Goal: Find specific page/section: Find specific page/section

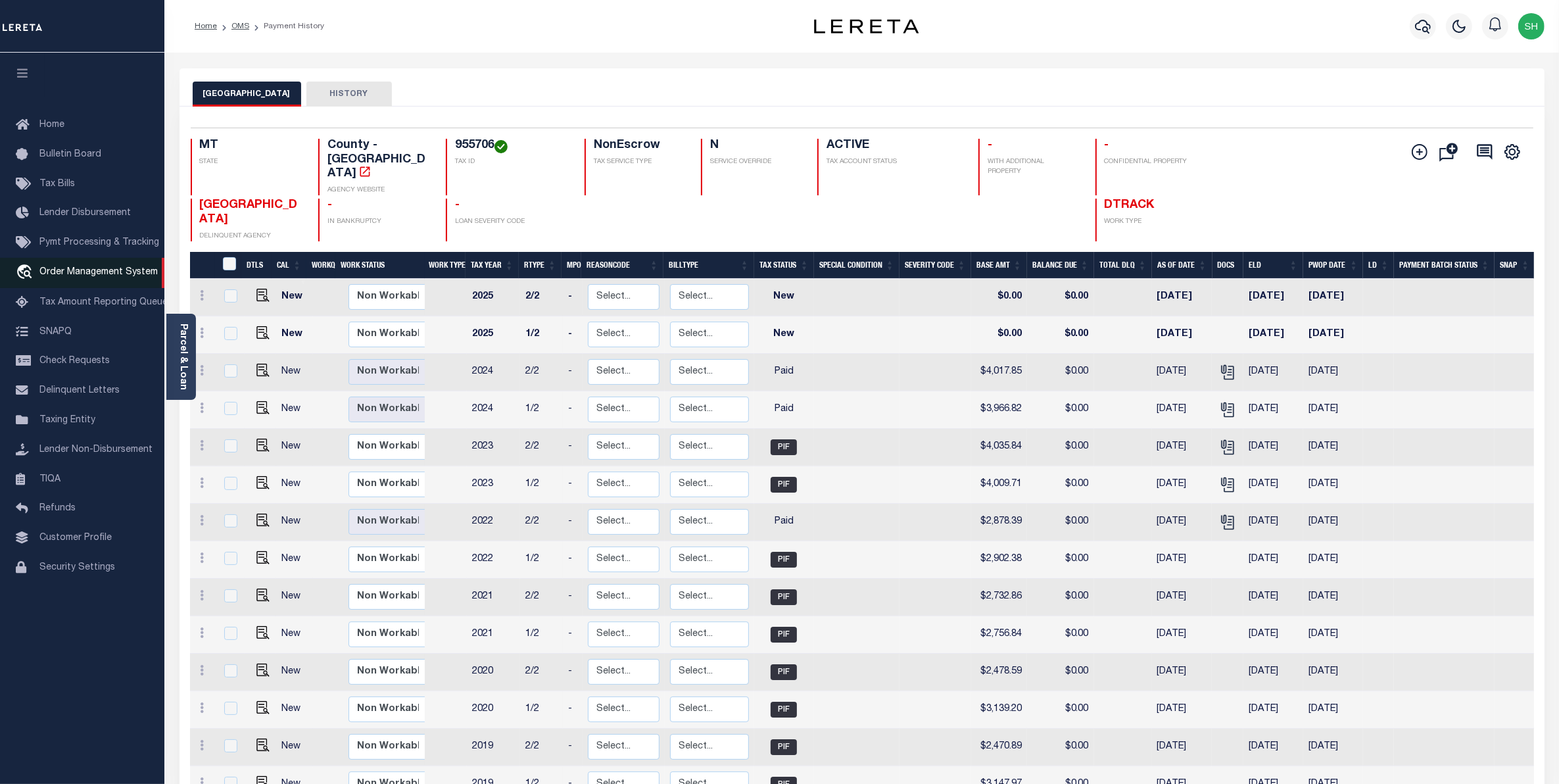
click at [106, 275] on span "Order Management System" at bounding box center [98, 273] width 118 height 10
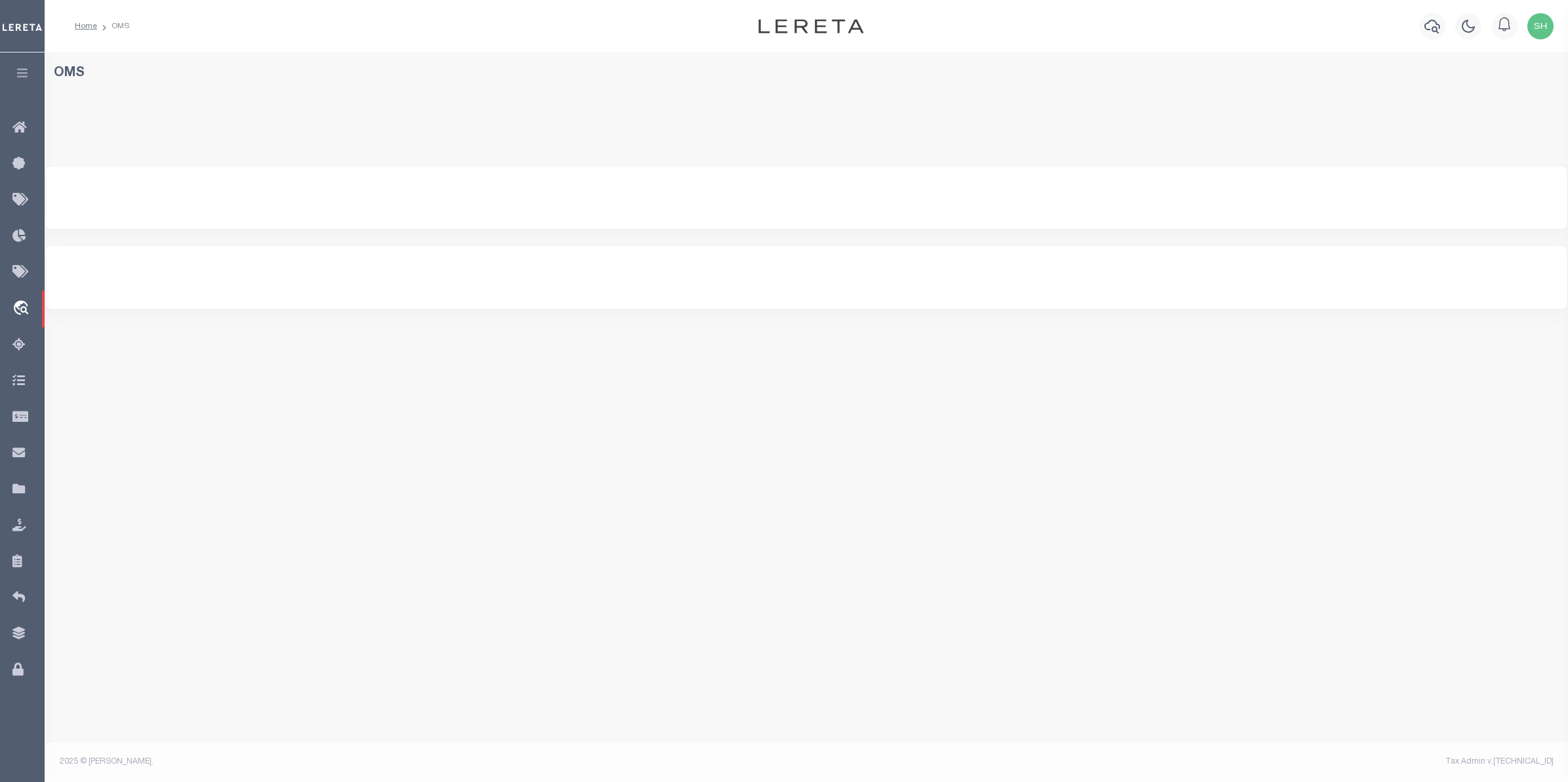
select select "200"
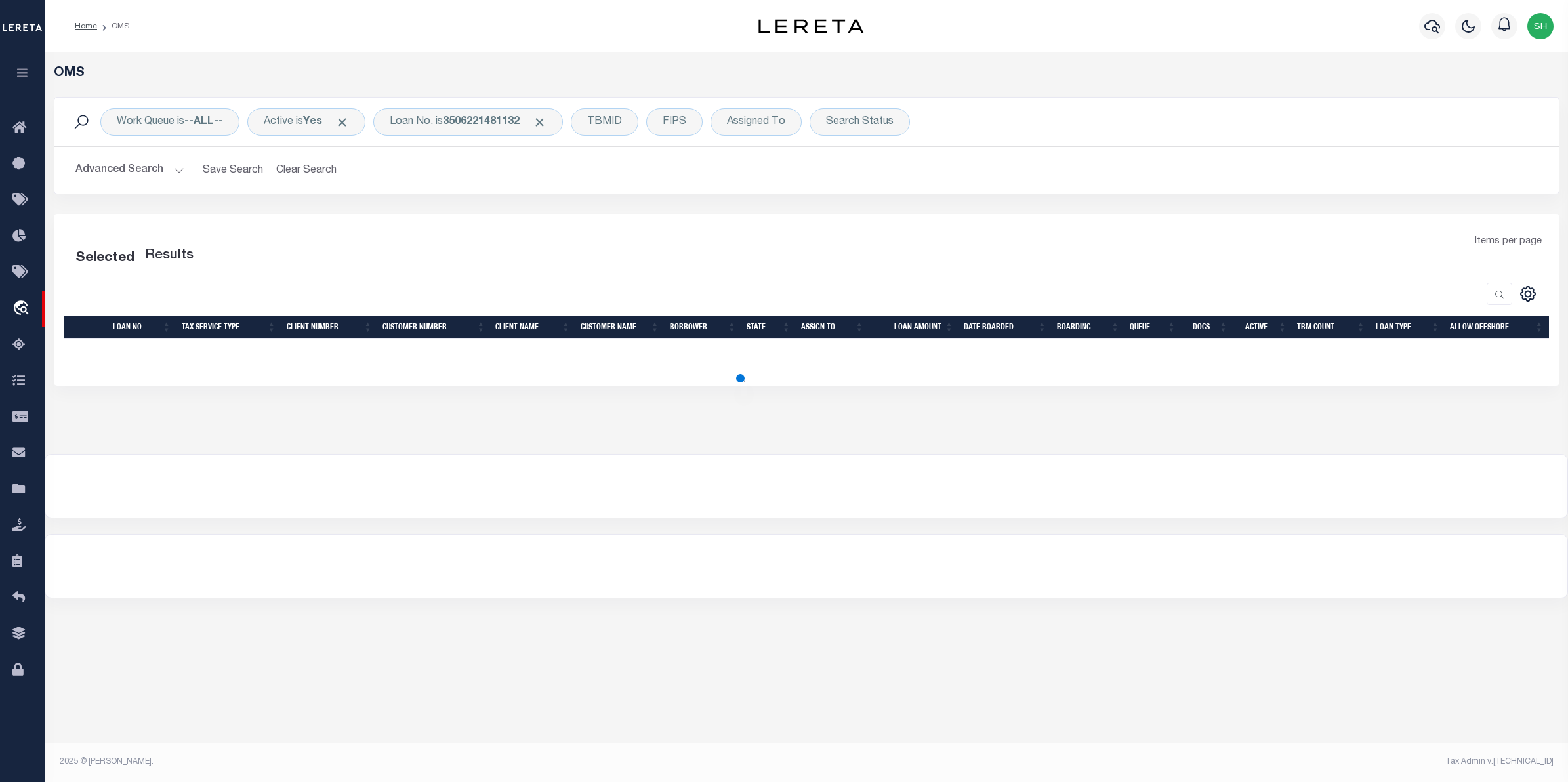
select select "200"
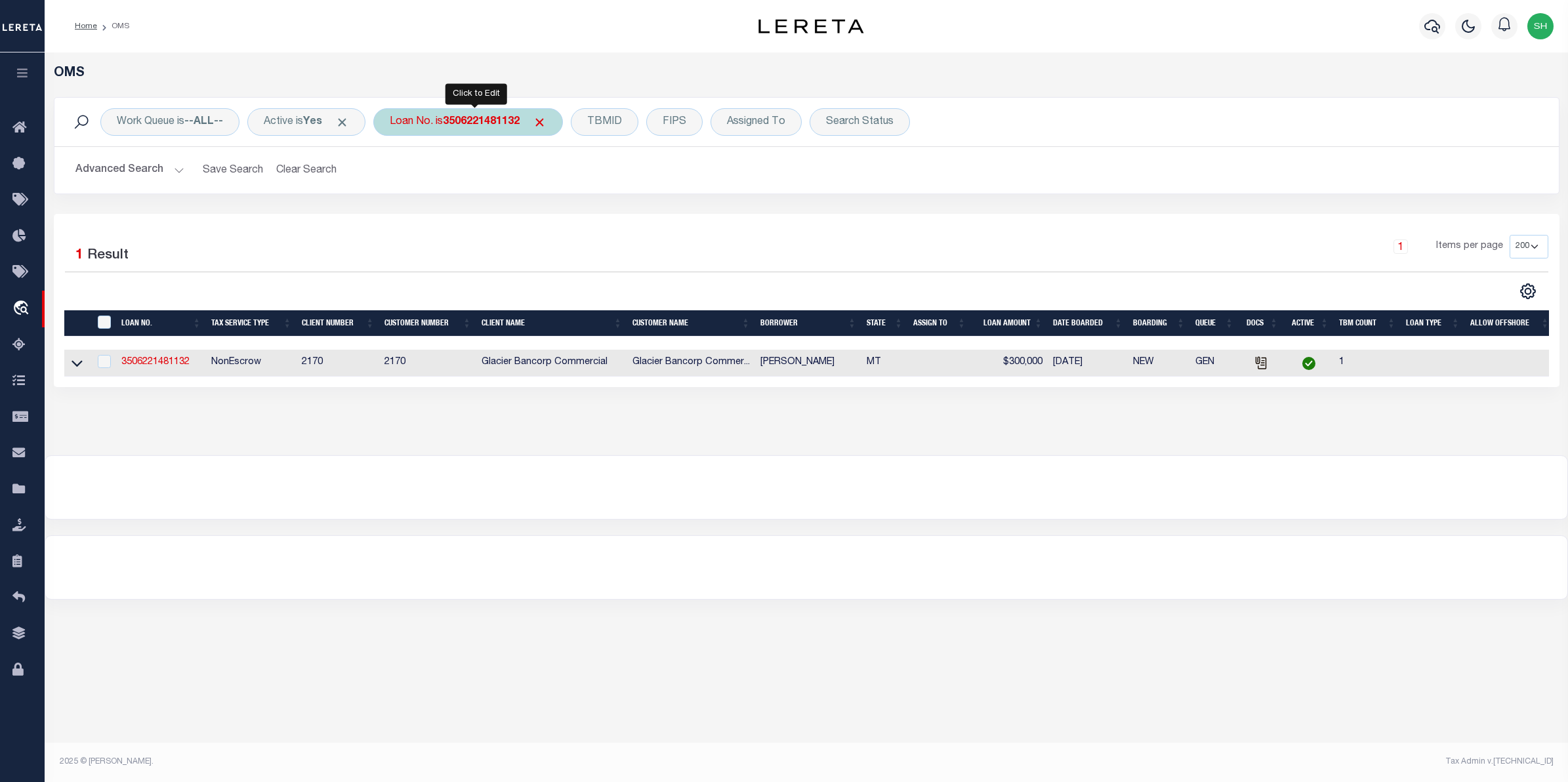
click at [434, 133] on div "Loan No. is 3506221481132" at bounding box center [468, 122] width 190 height 28
